Goal: Transaction & Acquisition: Register for event/course

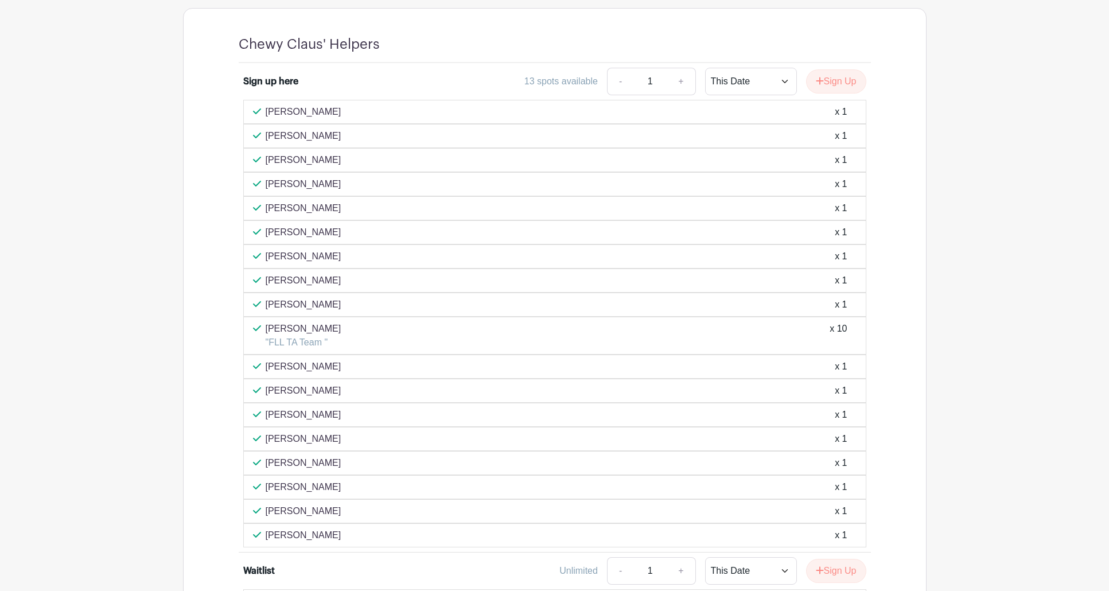
scroll to position [688, 0]
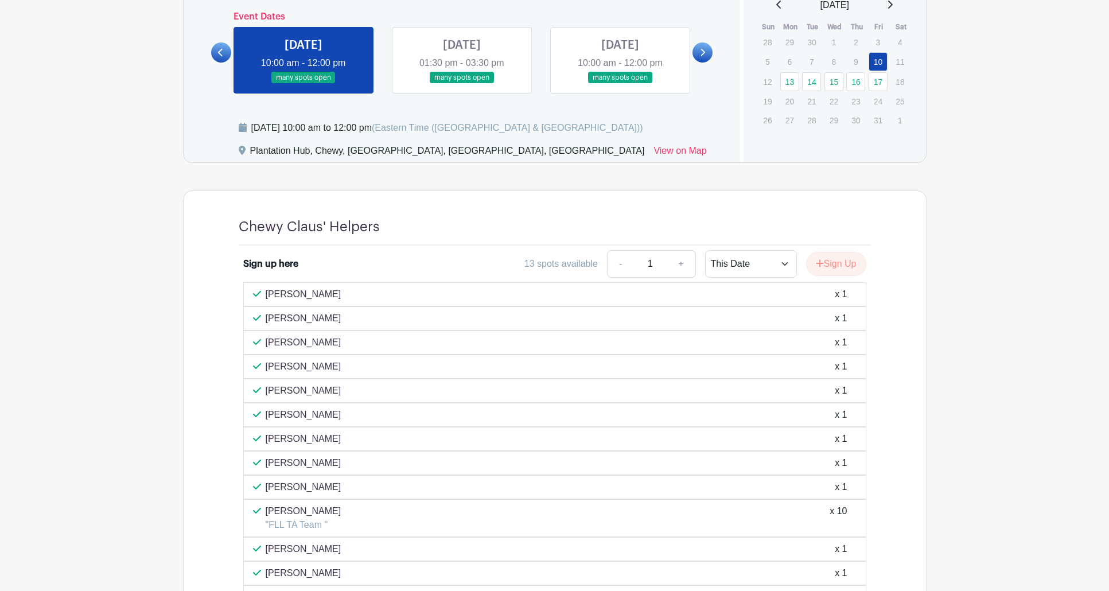
click at [462, 84] on link at bounding box center [462, 84] width 0 height 0
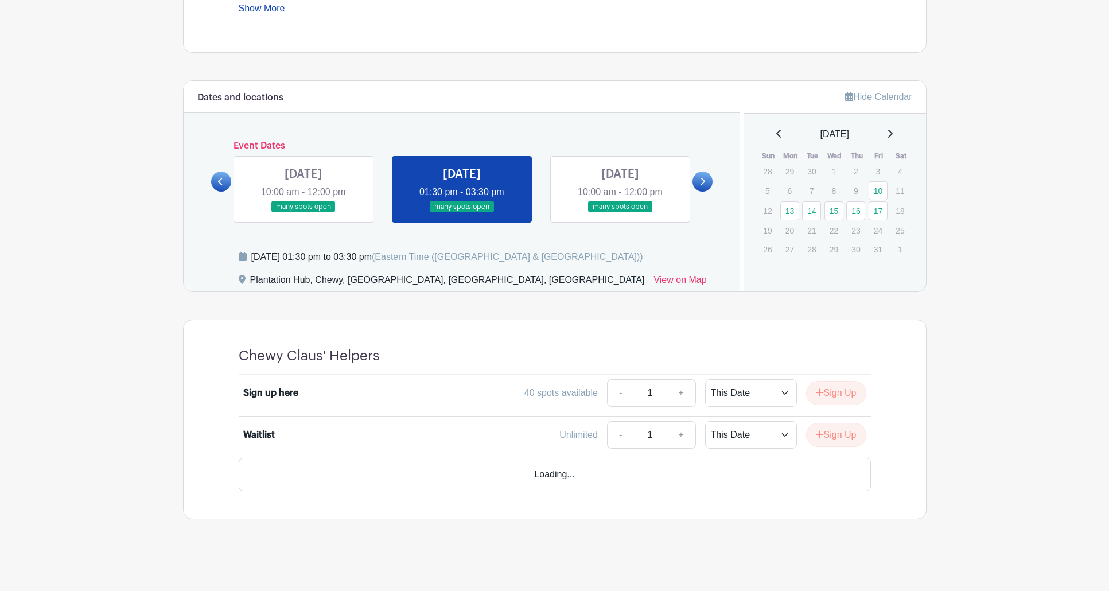
scroll to position [527, 0]
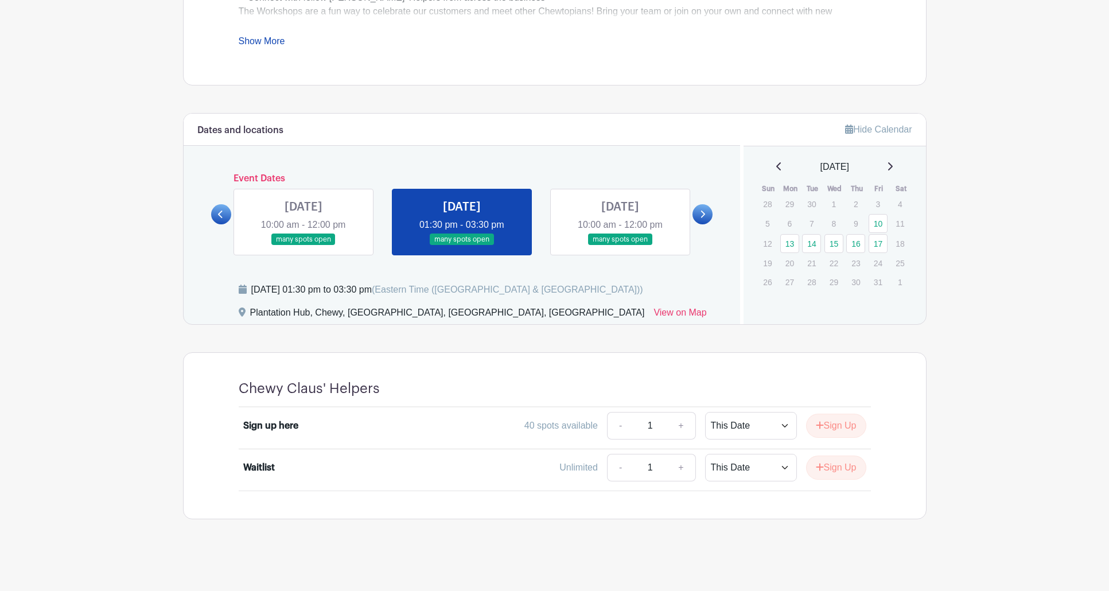
click at [620, 246] on link at bounding box center [620, 246] width 0 height 0
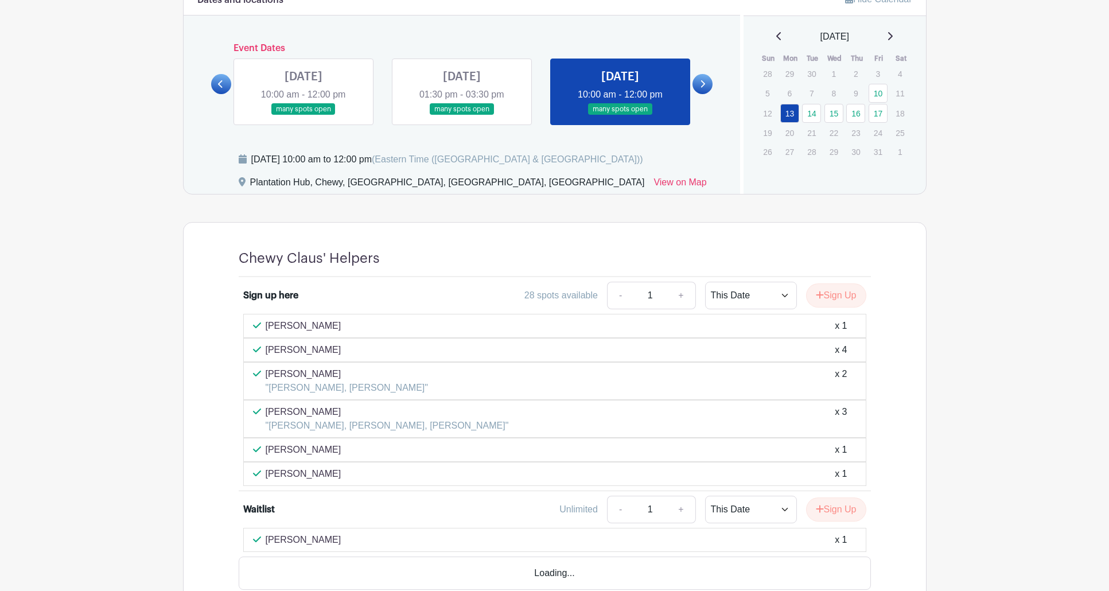
scroll to position [699, 0]
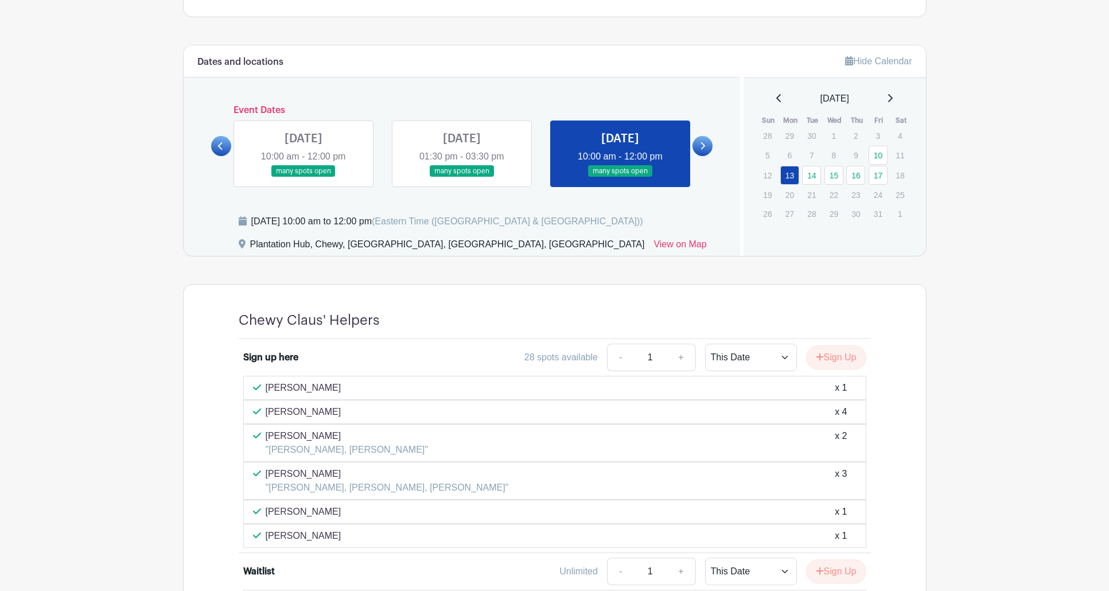
scroll to position [412, 0]
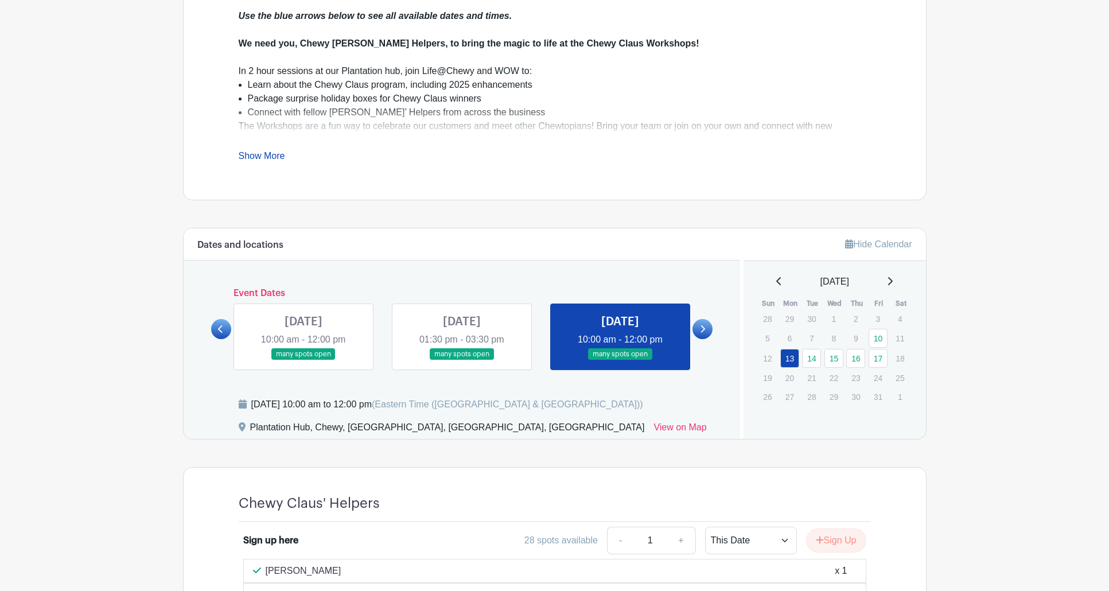
click at [264, 154] on link "Show More" at bounding box center [262, 158] width 46 height 14
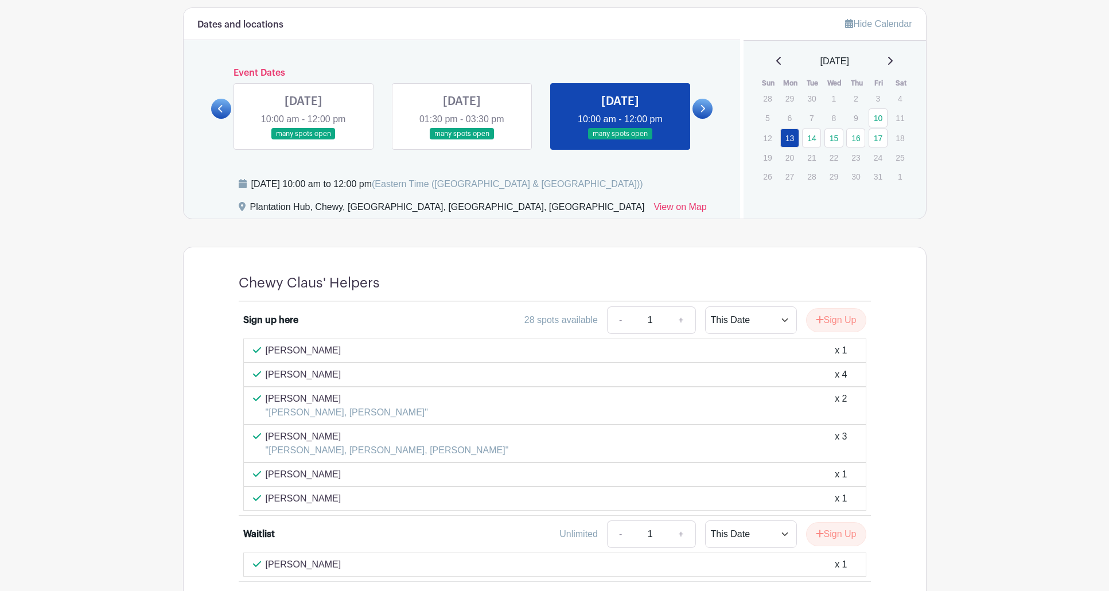
scroll to position [840, 0]
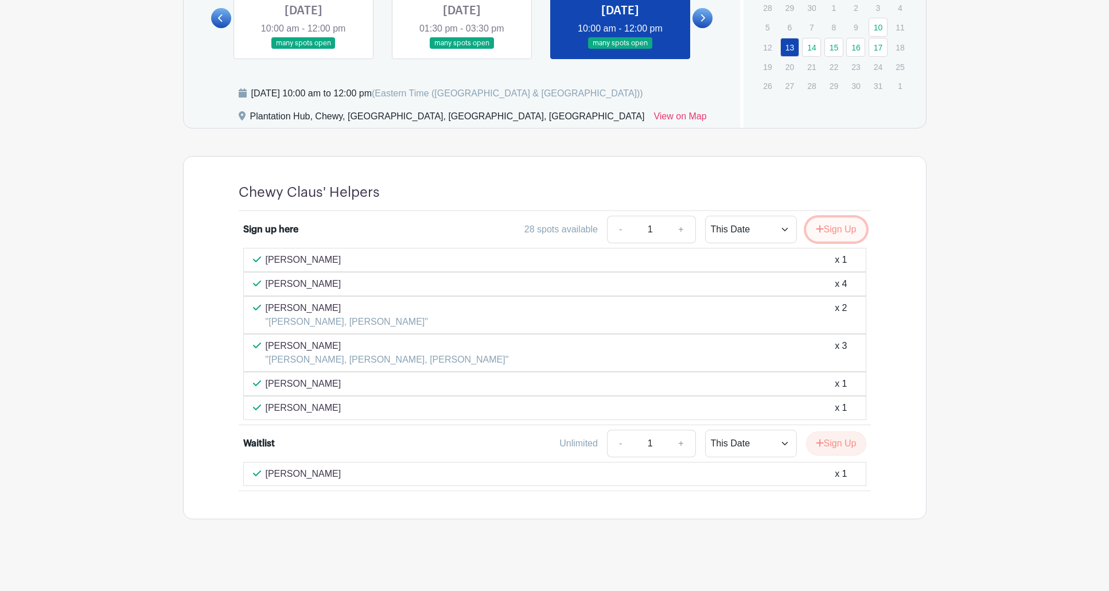
click at [839, 224] on button "Sign Up" at bounding box center [836, 229] width 60 height 24
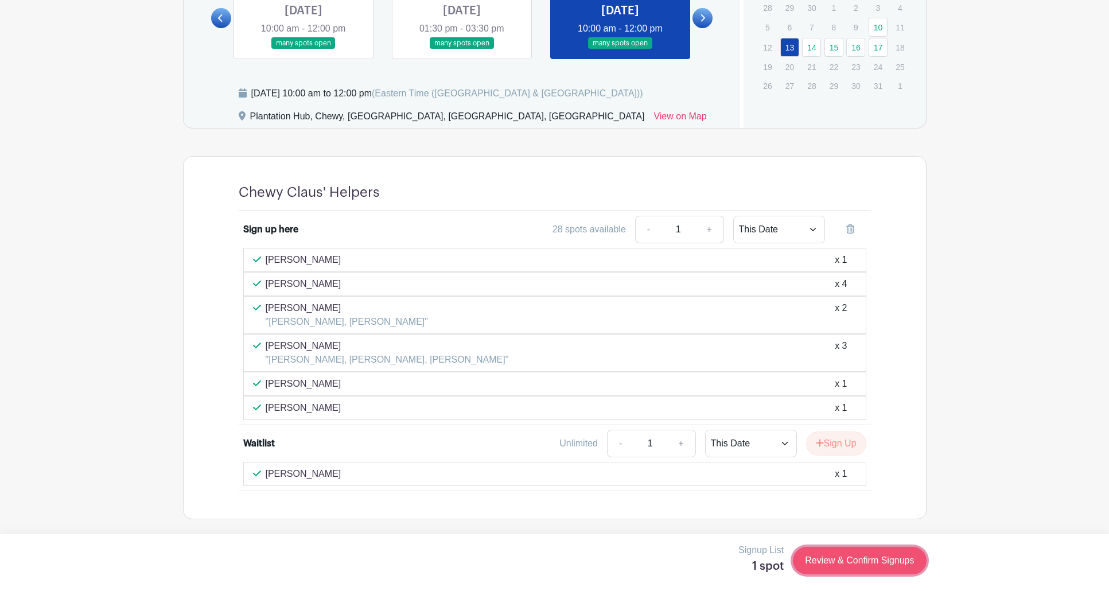
click at [849, 564] on link "Review & Confirm Signups" at bounding box center [859, 561] width 133 height 28
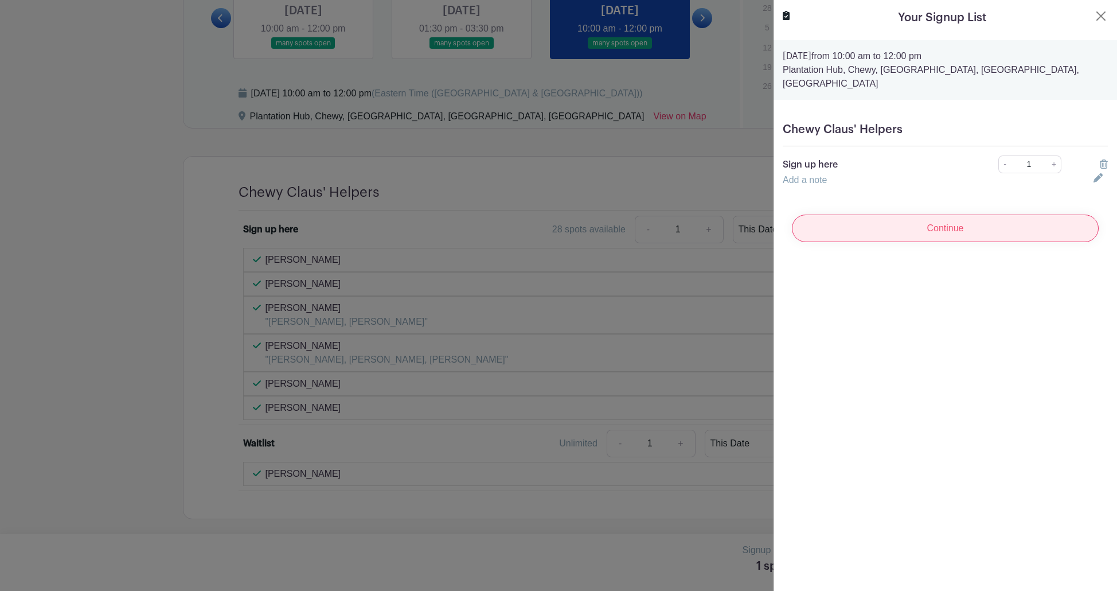
click at [890, 221] on input "Continue" at bounding box center [945, 229] width 307 height 28
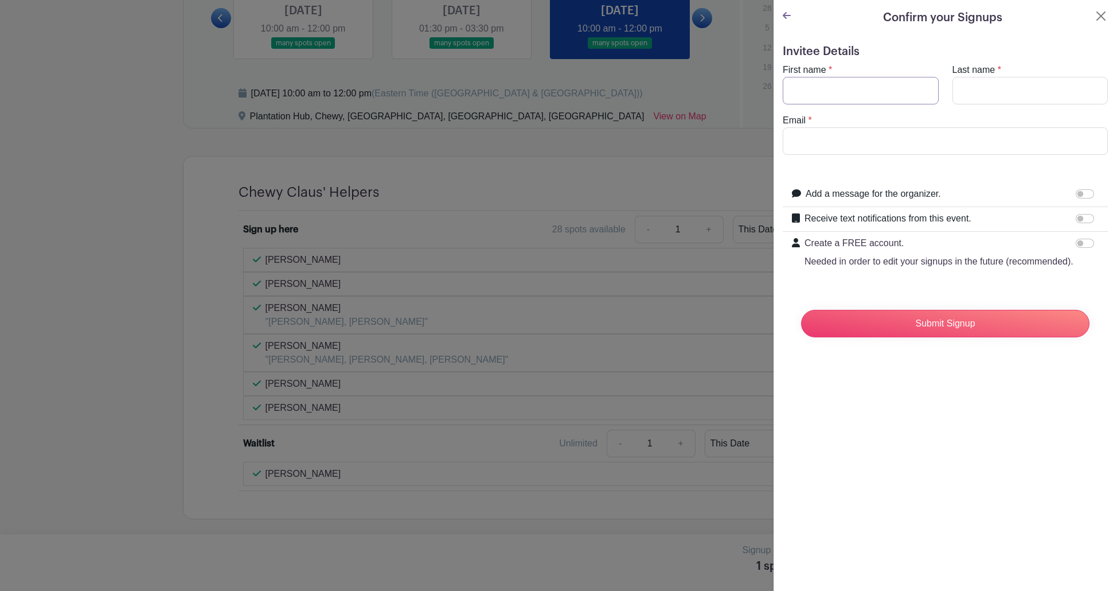
click at [847, 91] on input "First name" at bounding box center [861, 91] width 156 height 28
type input "[PERSON_NAME]"
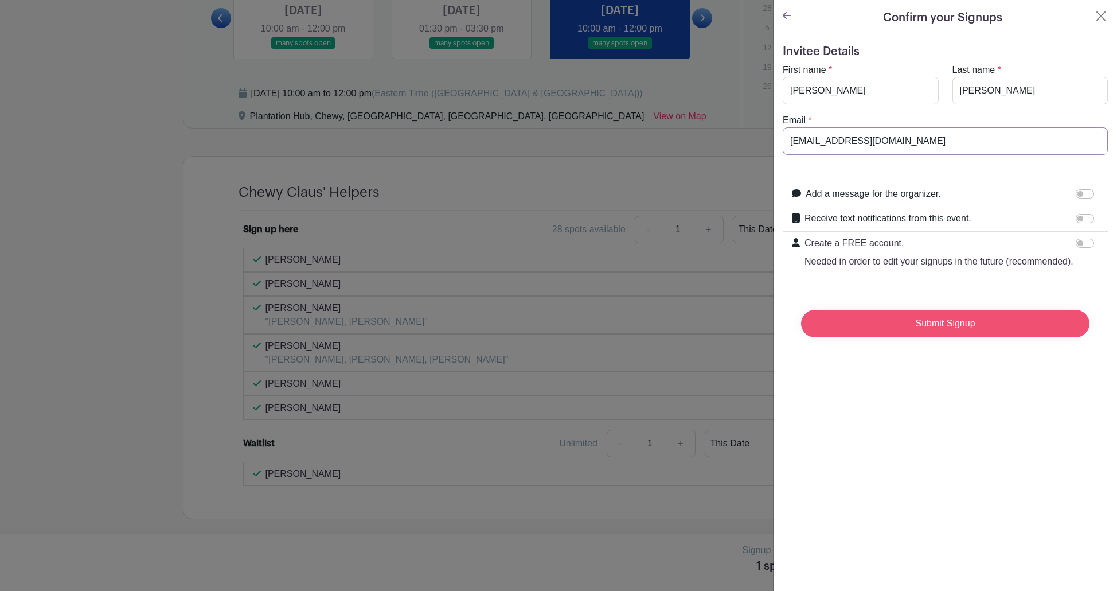
type input "[EMAIL_ADDRESS][DOMAIN_NAME]"
click at [898, 336] on input "Submit Signup" at bounding box center [945, 324] width 289 height 28
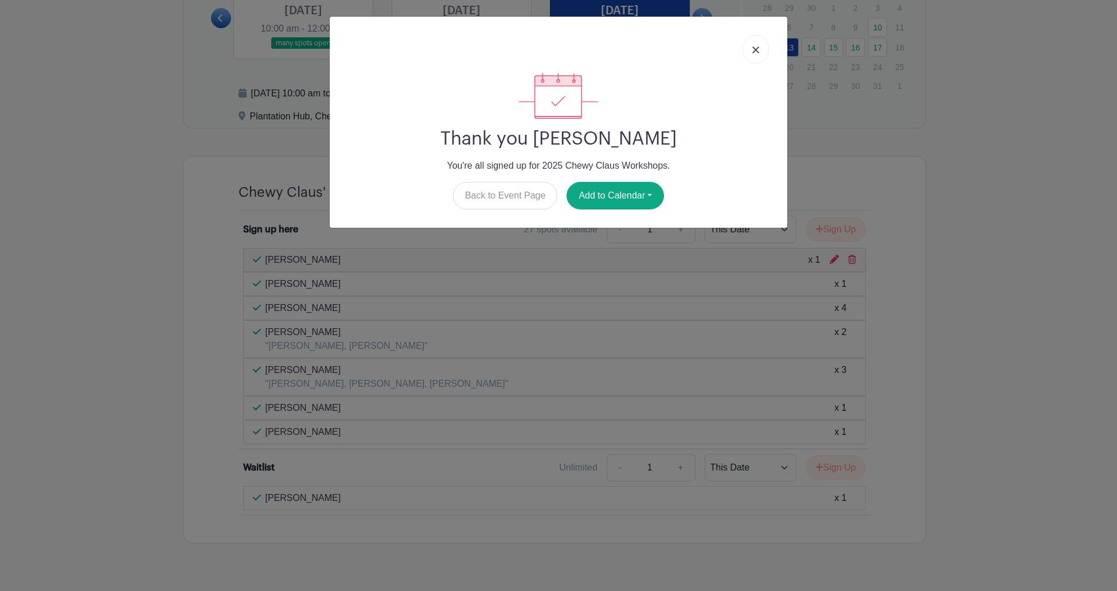
click at [758, 47] on img at bounding box center [756, 49] width 7 height 7
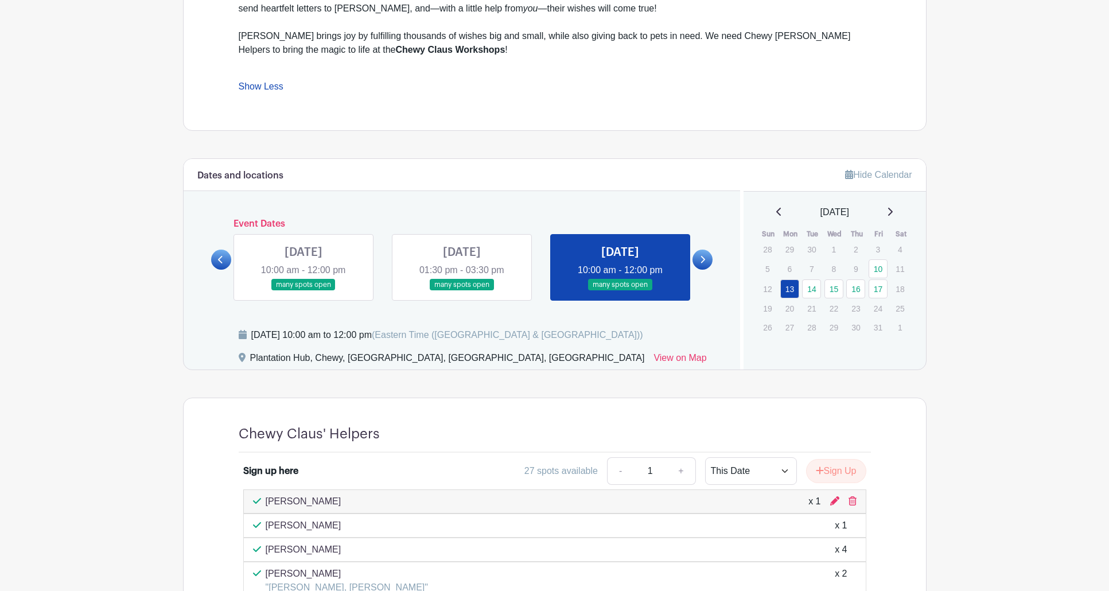
scroll to position [725, 0]
